Goal: Navigation & Orientation: Find specific page/section

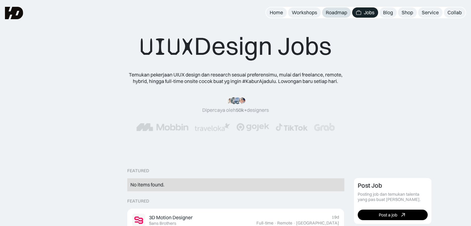
click at [337, 13] on div "Roadmap" at bounding box center [336, 12] width 21 height 7
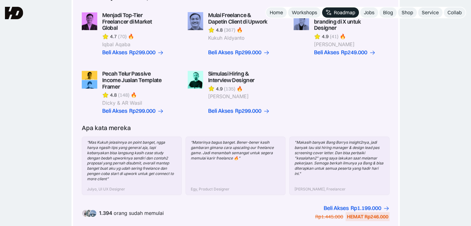
scroll to position [163, 0]
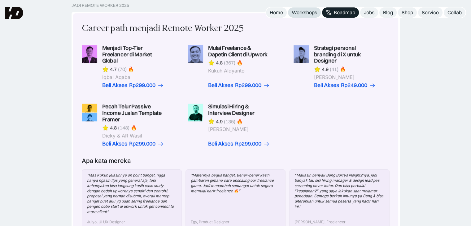
click at [305, 15] on div "Workshops" at bounding box center [304, 12] width 25 height 7
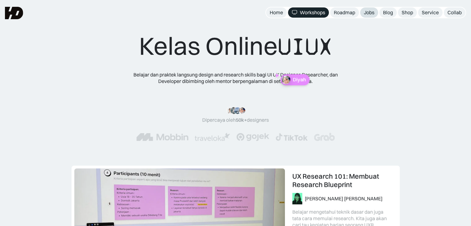
click at [372, 12] on div "Jobs" at bounding box center [369, 12] width 11 height 7
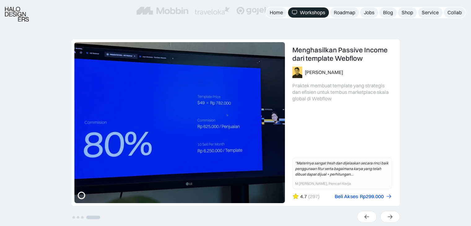
scroll to position [129, 0]
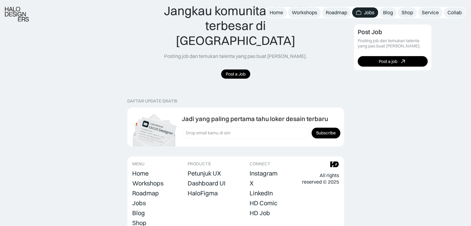
scroll to position [517, 0]
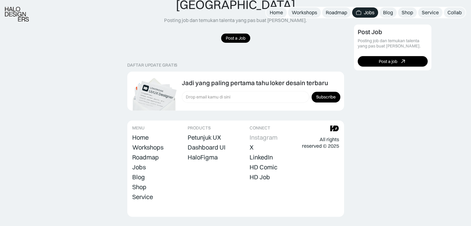
click at [259, 134] on div "Instagram" at bounding box center [264, 137] width 28 height 7
